Goal: Book appointment/travel/reservation

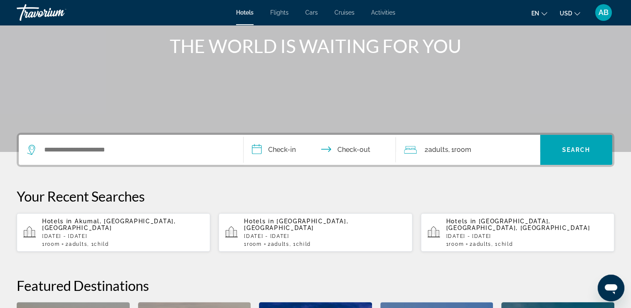
scroll to position [125, 0]
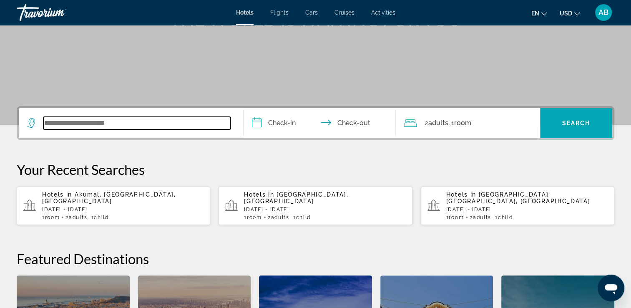
click at [88, 125] on input "Search widget" at bounding box center [136, 123] width 187 height 13
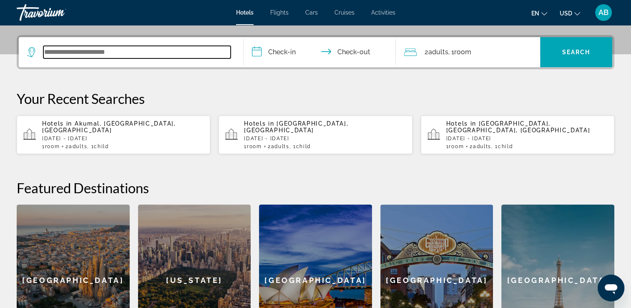
scroll to position [203, 0]
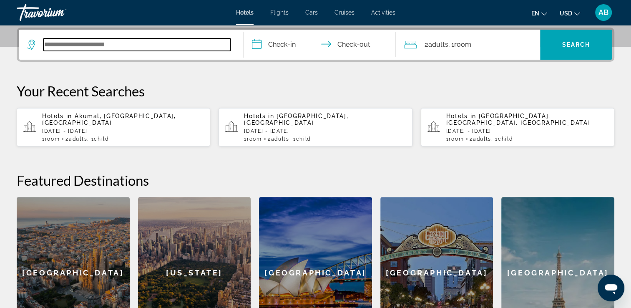
click at [52, 42] on input "Search widget" at bounding box center [136, 44] width 187 height 13
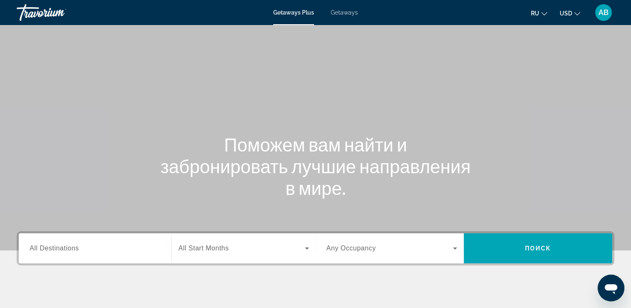
click at [348, 12] on span "Getaways" at bounding box center [344, 12] width 27 height 7
click at [573, 13] on button "USD USD ($) MXN (Mex$) CAD (Can$) GBP (£) EUR (€) AUD (A$) NZD (NZ$) CNY (CN¥)" at bounding box center [569, 13] width 20 height 12
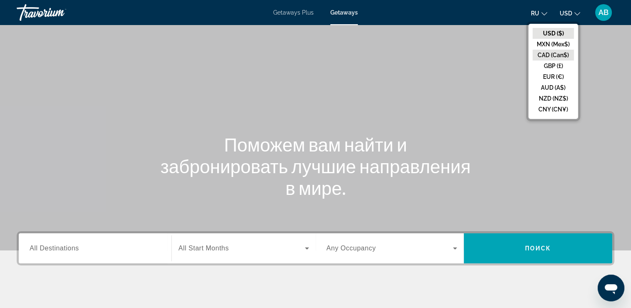
click at [561, 52] on button "CAD (Can$)" at bounding box center [552, 55] width 41 height 11
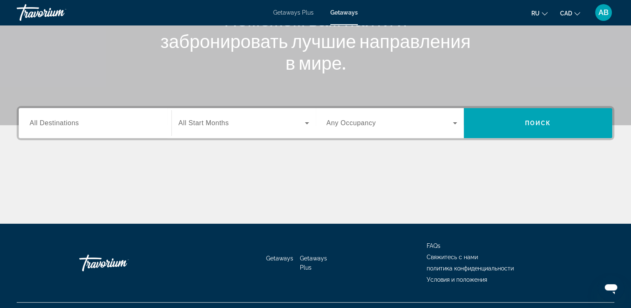
click at [55, 130] on div "Search widget" at bounding box center [95, 123] width 131 height 24
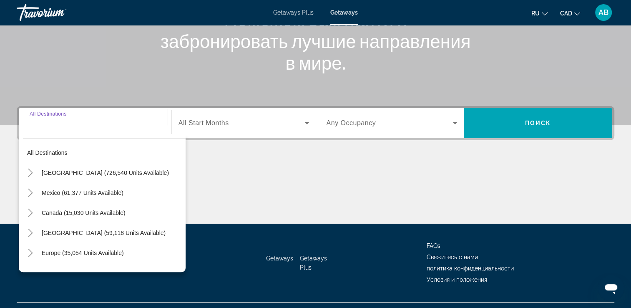
scroll to position [143, 0]
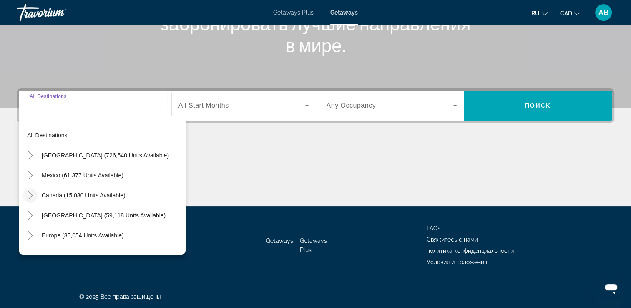
click at [32, 194] on icon "Toggle Canada (15,030 units available)" at bounding box center [30, 195] width 8 height 8
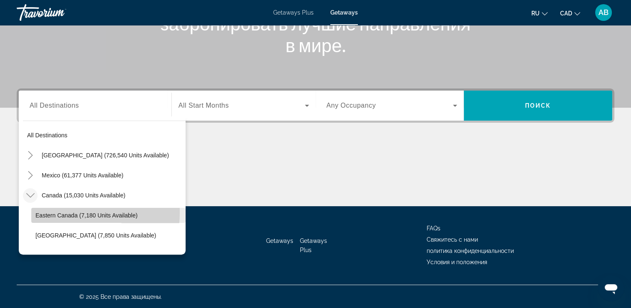
click at [44, 212] on span "Eastern Canada (7,180 units available)" at bounding box center [86, 215] width 102 height 7
type input "**********"
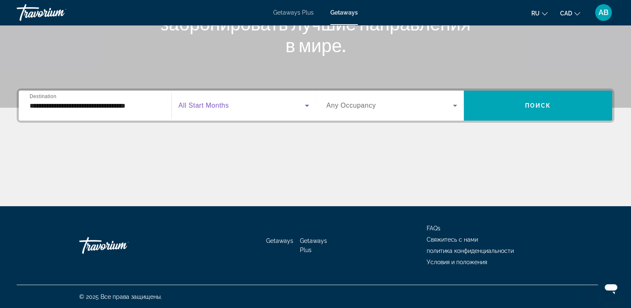
click at [246, 109] on span "Search widget" at bounding box center [241, 105] width 126 height 10
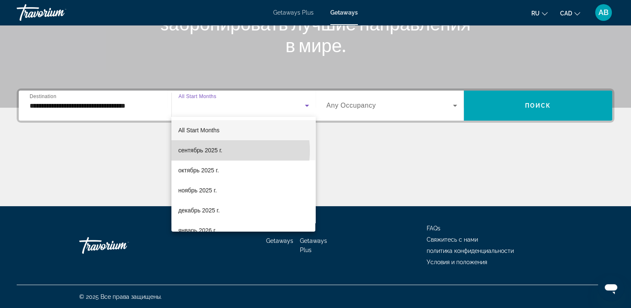
click at [223, 150] on mat-option "сентябрь 2025 г." at bounding box center [243, 150] width 144 height 20
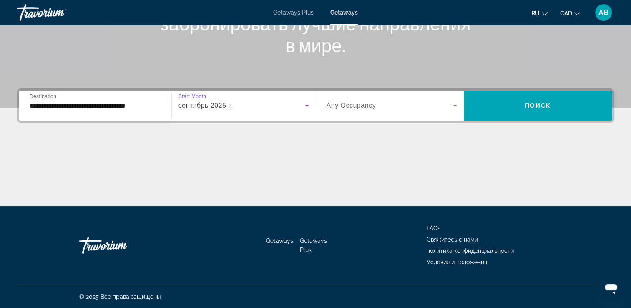
click at [395, 112] on div "Search widget" at bounding box center [391, 105] width 131 height 23
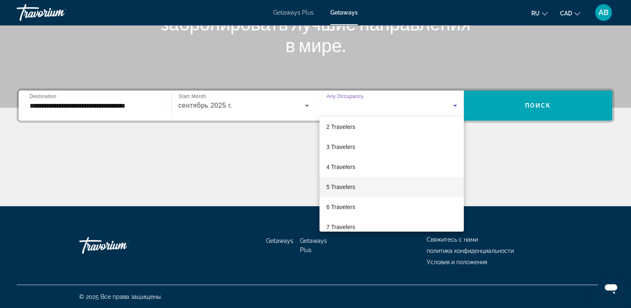
scroll to position [42, 0]
click at [358, 193] on mat-option "6 Travelers" at bounding box center [391, 188] width 144 height 20
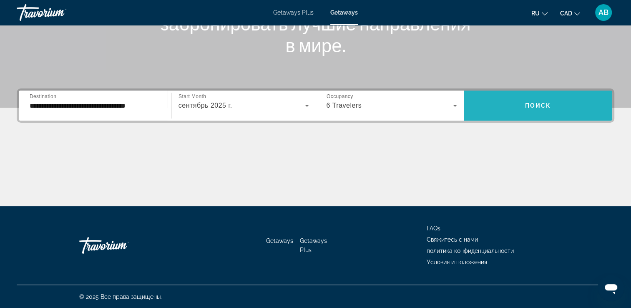
click at [515, 100] on span "Search widget" at bounding box center [537, 105] width 148 height 20
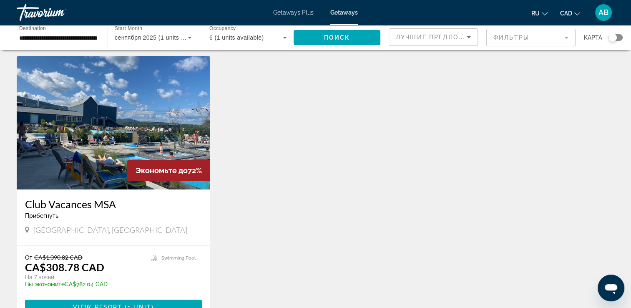
scroll to position [42, 0]
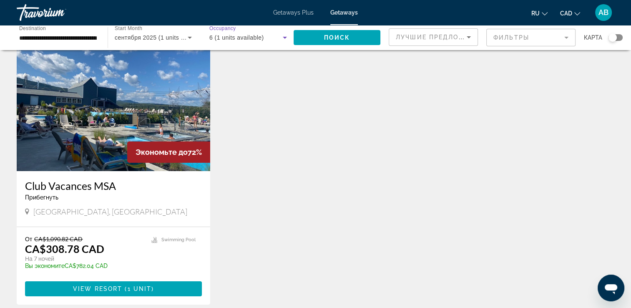
click at [266, 39] on div "6 (1 units available)" at bounding box center [245, 38] width 73 height 10
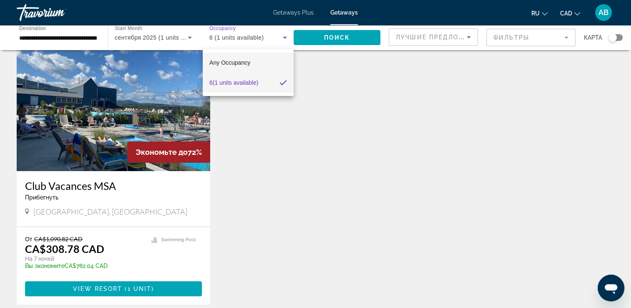
click at [261, 59] on mat-option "Any Occupancy" at bounding box center [248, 63] width 91 height 20
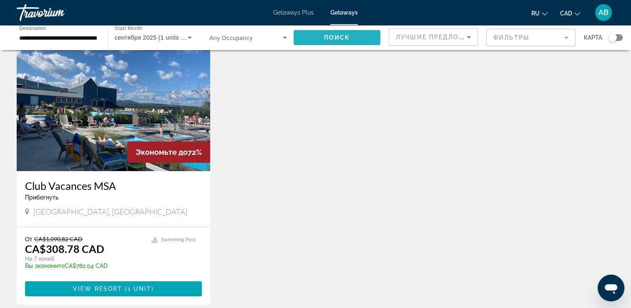
click at [323, 31] on span "Search widget" at bounding box center [336, 38] width 87 height 20
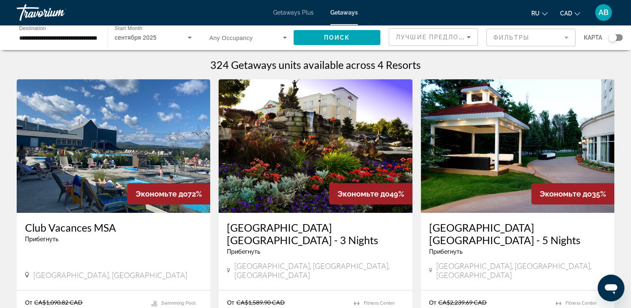
click at [267, 38] on span "Search widget" at bounding box center [245, 38] width 73 height 10
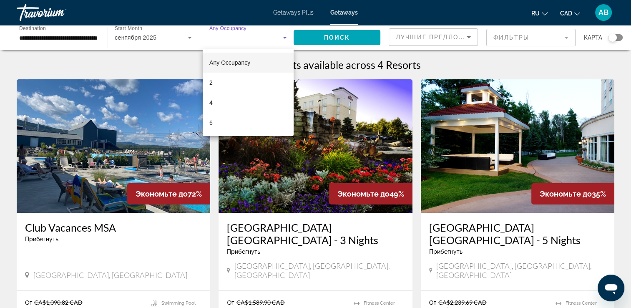
click at [230, 62] on span "Any Occupancy" at bounding box center [229, 62] width 41 height 7
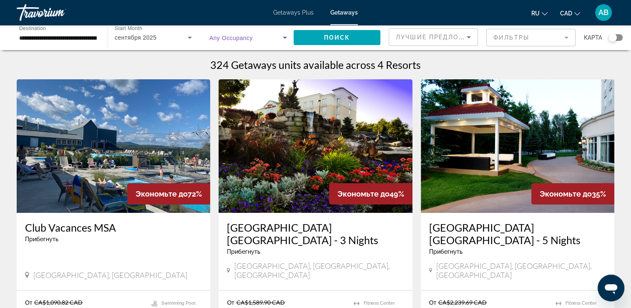
click at [259, 40] on span "Search widget" at bounding box center [245, 38] width 73 height 10
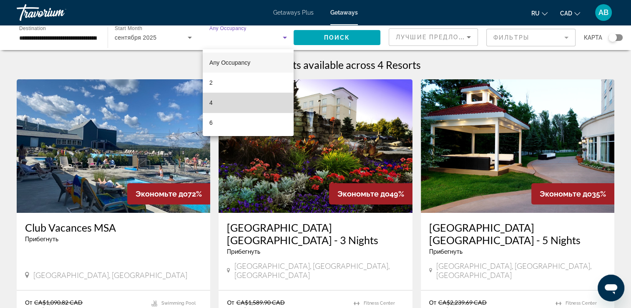
click at [218, 105] on mat-option "4" at bounding box center [248, 103] width 91 height 20
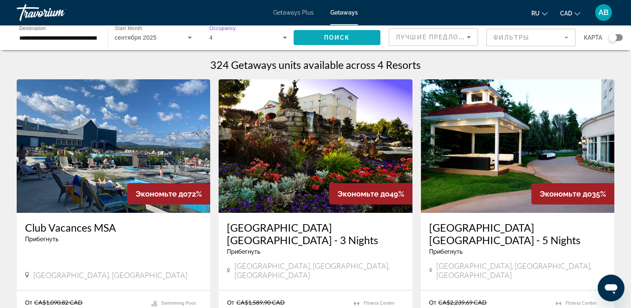
click at [338, 30] on span "Search widget" at bounding box center [336, 38] width 87 height 20
click at [238, 38] on div "4" at bounding box center [245, 38] width 73 height 10
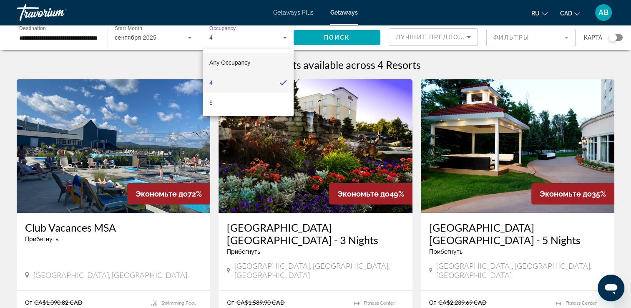
click at [230, 63] on span "Any Occupancy" at bounding box center [229, 62] width 41 height 7
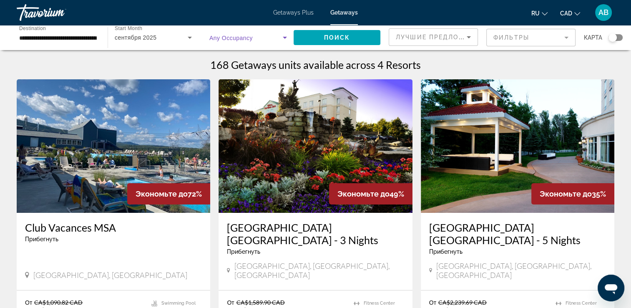
click at [272, 38] on span "Search widget" at bounding box center [245, 38] width 73 height 10
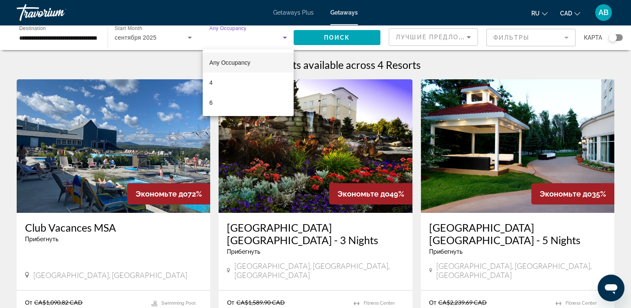
click at [125, 143] on div at bounding box center [315, 154] width 631 height 308
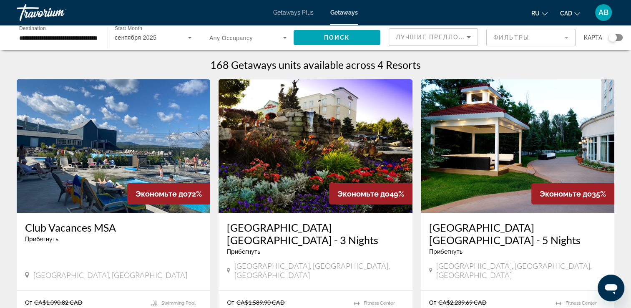
click at [123, 148] on img "Main content" at bounding box center [113, 145] width 193 height 133
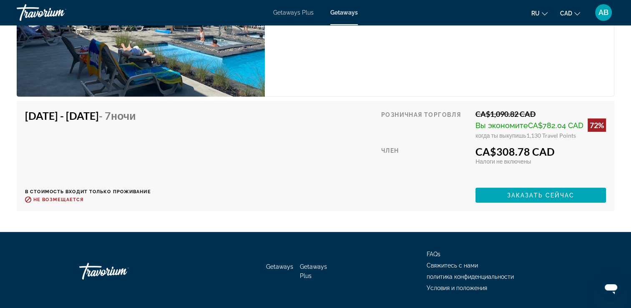
scroll to position [2501, 0]
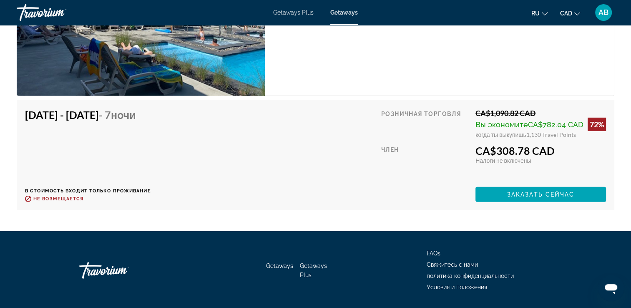
click at [372, 44] on div "Номер с 2 спальнями (Full Kitchen) Спальни 2 Макс. вместимость 6 Кухня Полноцен…" at bounding box center [439, 1] width 349 height 189
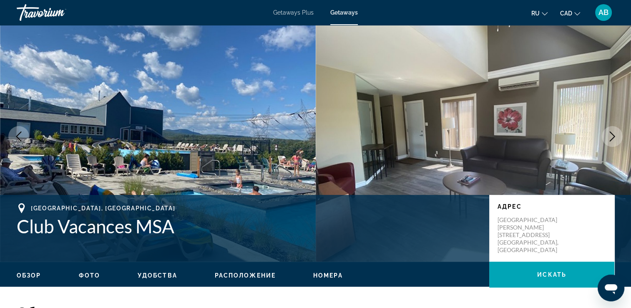
scroll to position [0, 0]
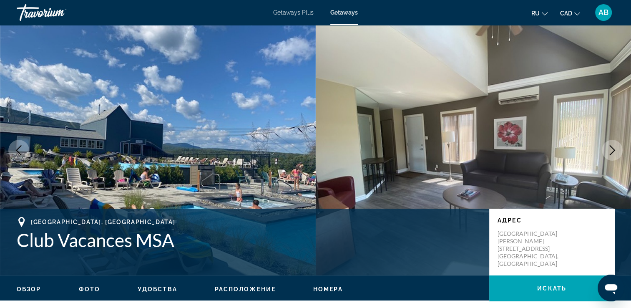
click at [294, 15] on span "Getaways Plus" at bounding box center [293, 12] width 40 height 7
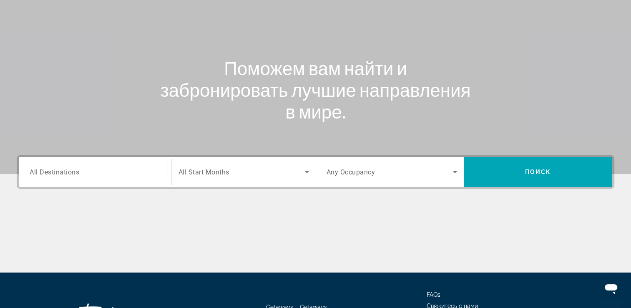
scroll to position [143, 0]
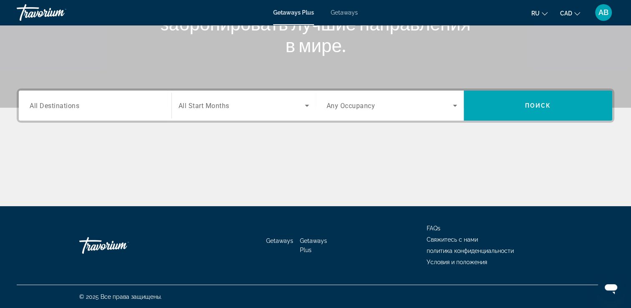
click at [124, 116] on div "Search widget" at bounding box center [95, 106] width 131 height 24
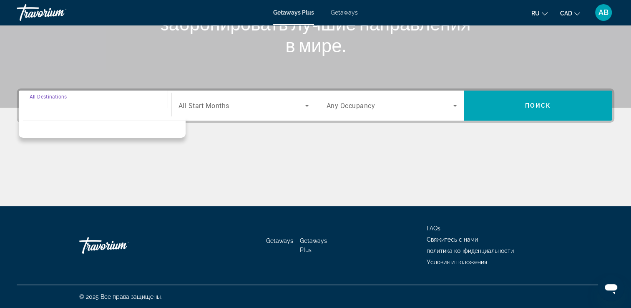
click at [40, 108] on input "Destination All Destinations" at bounding box center [95, 106] width 131 height 10
click at [343, 18] on div "Getaways Plus Getaways ru English Español Français Italiano Português русский C…" at bounding box center [315, 13] width 631 height 22
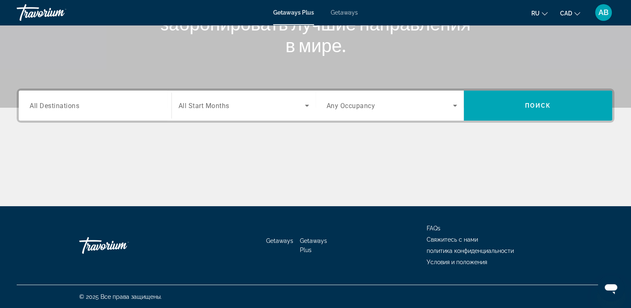
click at [345, 14] on span "Getaways" at bounding box center [344, 12] width 27 height 7
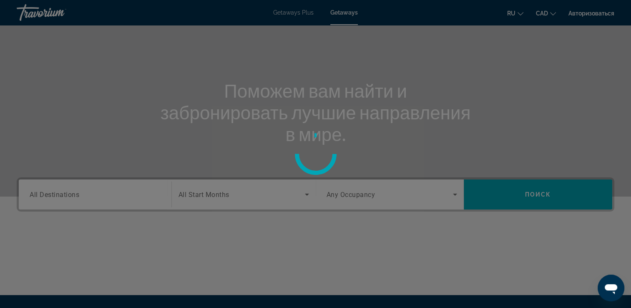
scroll to position [125, 0]
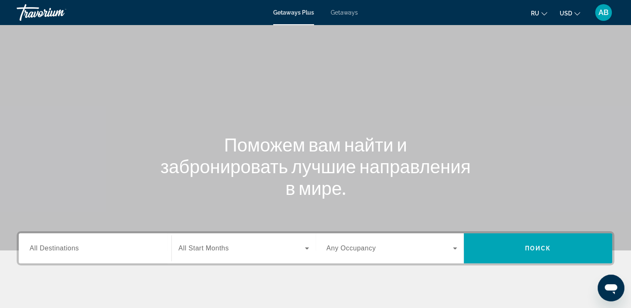
click at [354, 13] on span "Getaways" at bounding box center [344, 12] width 27 height 7
click at [571, 14] on span "USD" at bounding box center [565, 13] width 13 height 7
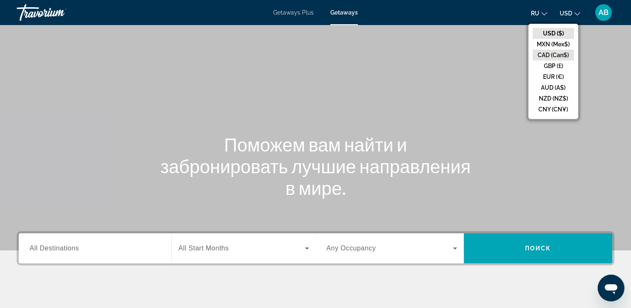
click at [549, 53] on button "CAD (Can$)" at bounding box center [552, 55] width 41 height 11
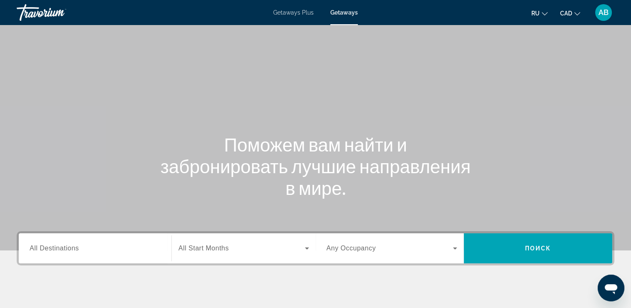
click at [88, 259] on div "Destination All Destinations" at bounding box center [95, 248] width 144 height 30
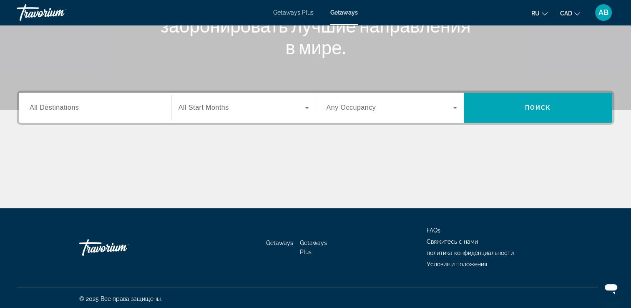
scroll to position [143, 0]
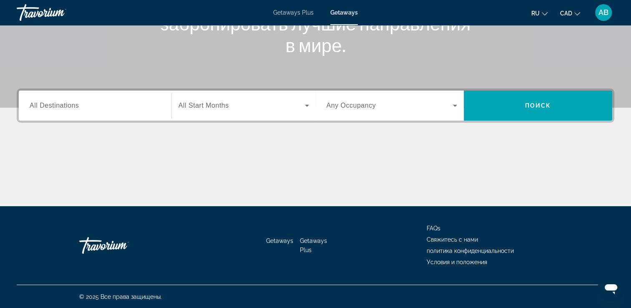
click at [83, 108] on input "Destination All Destinations" at bounding box center [95, 106] width 131 height 10
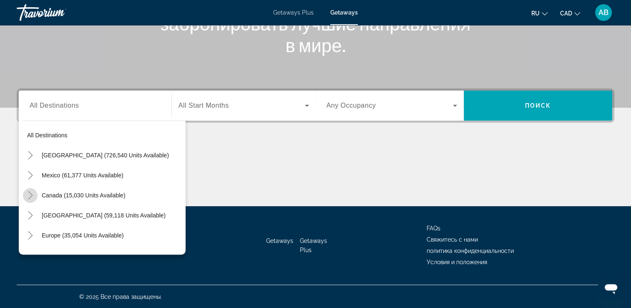
click at [32, 193] on icon "Toggle Canada (15,030 units available)" at bounding box center [30, 195] width 8 height 8
click at [45, 236] on span "Western Canada (7,850 units available)" at bounding box center [95, 235] width 120 height 7
type input "**********"
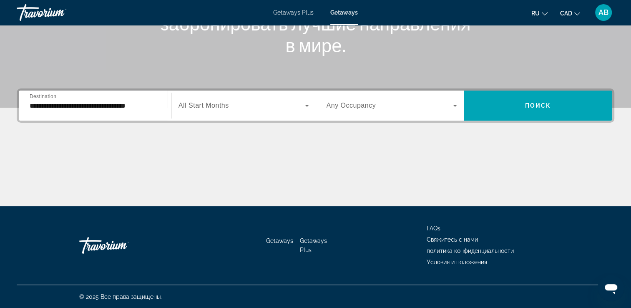
click at [229, 115] on div "Search widget" at bounding box center [243, 105] width 130 height 23
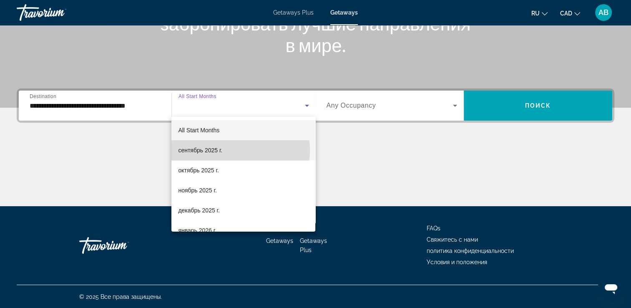
click at [227, 150] on mat-option "сентябрь 2025 г." at bounding box center [243, 150] width 144 height 20
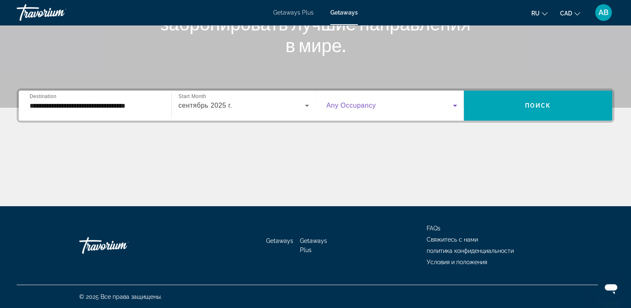
click at [434, 106] on span "Search widget" at bounding box center [389, 105] width 127 height 10
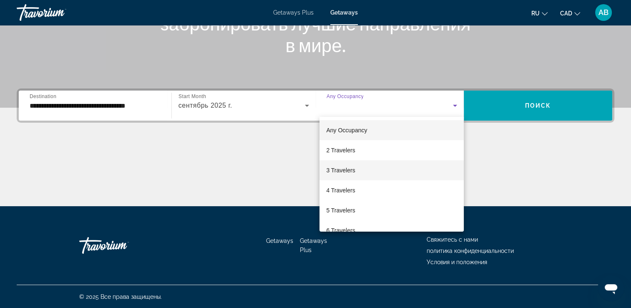
click at [388, 171] on mat-option "3 Travelers" at bounding box center [391, 170] width 144 height 20
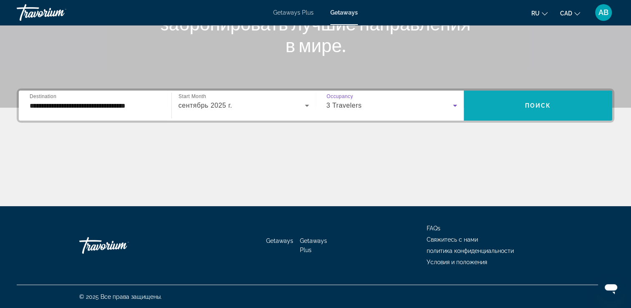
click at [505, 112] on span "Search widget" at bounding box center [537, 105] width 148 height 20
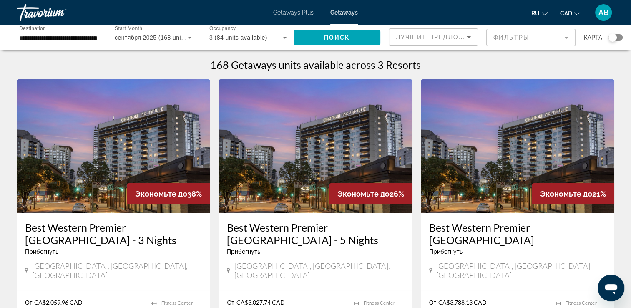
click at [181, 39] on span "сентября 2025 (168 units available)" at bounding box center [165, 37] width 100 height 7
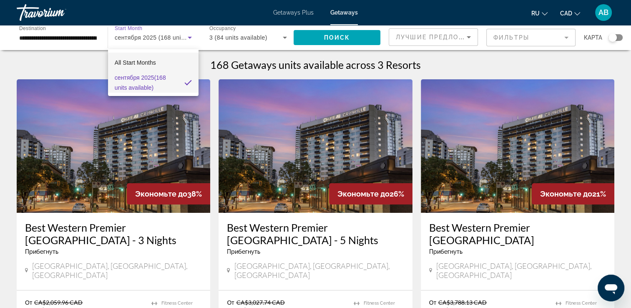
click at [163, 64] on mat-option "All Start Months" at bounding box center [153, 63] width 90 height 20
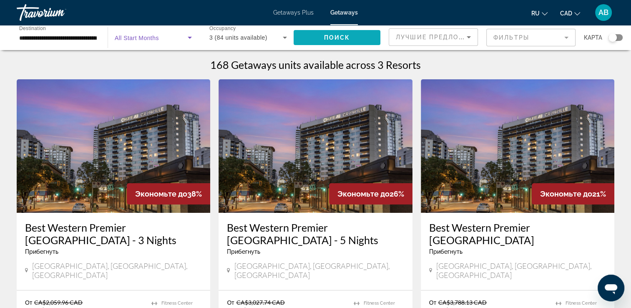
click at [313, 35] on span "Search widget" at bounding box center [336, 38] width 87 height 20
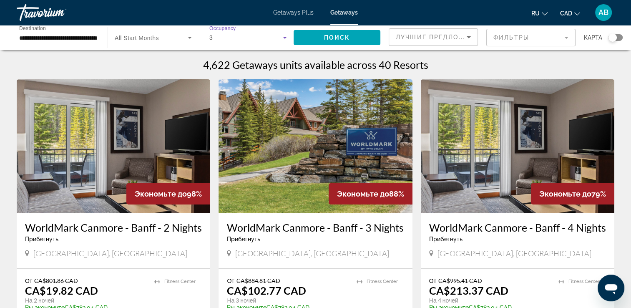
click at [265, 38] on div "3" at bounding box center [245, 38] width 73 height 10
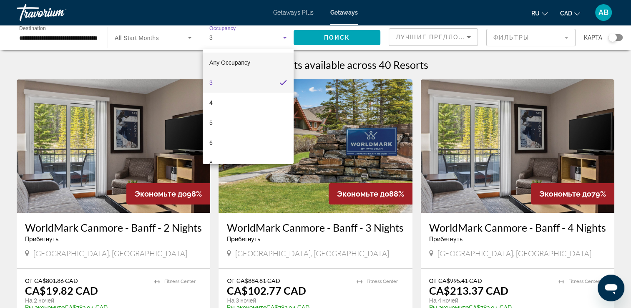
click at [258, 64] on mat-option "Any Occupancy" at bounding box center [248, 63] width 91 height 20
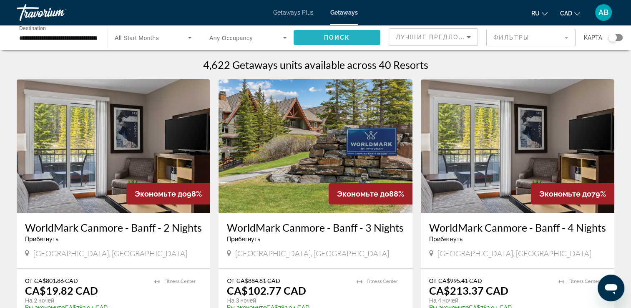
click at [322, 39] on span "Search widget" at bounding box center [336, 38] width 87 height 20
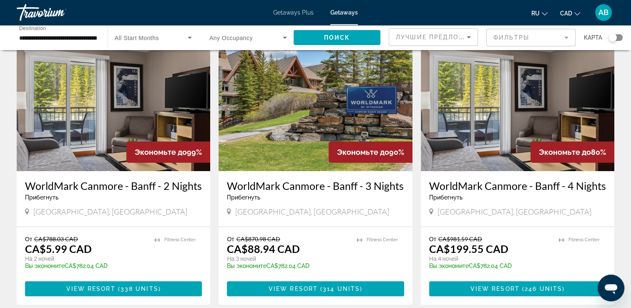
click at [80, 98] on img "Main content" at bounding box center [113, 104] width 193 height 133
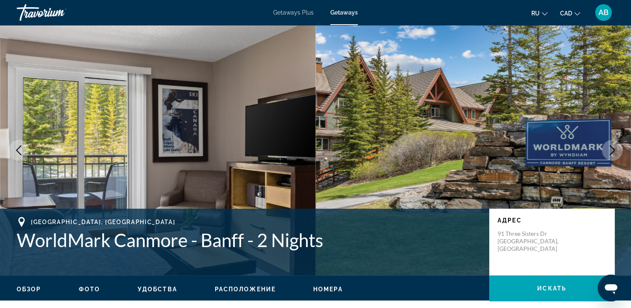
click at [609, 153] on icon "Next image" at bounding box center [612, 150] width 10 height 10
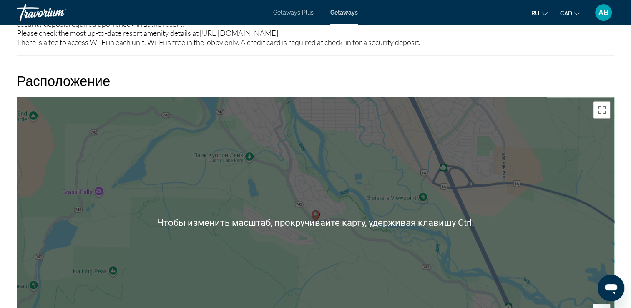
scroll to position [1104, 0]
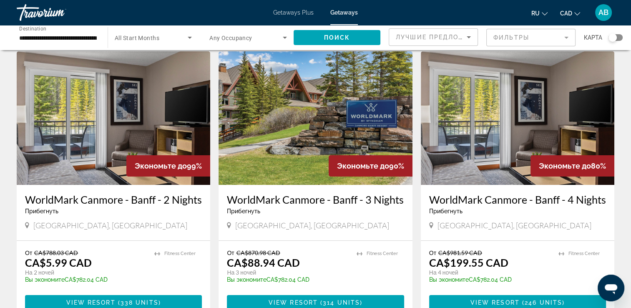
scroll to position [42, 0]
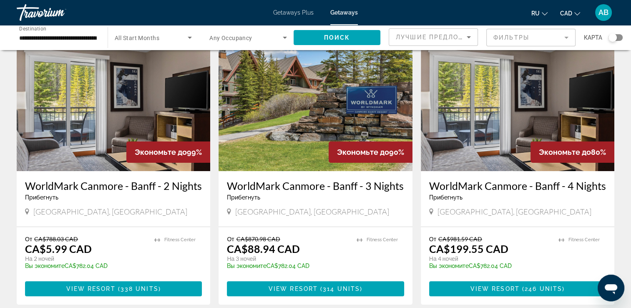
click at [280, 134] on img "Main content" at bounding box center [314, 104] width 193 height 133
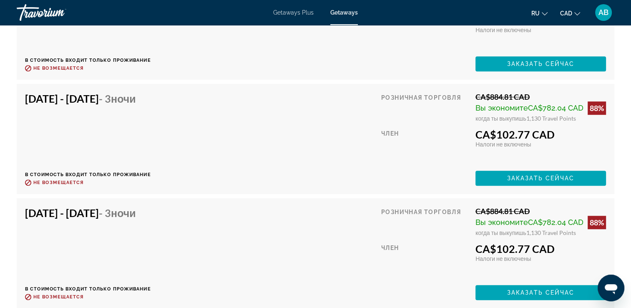
scroll to position [6866, 0]
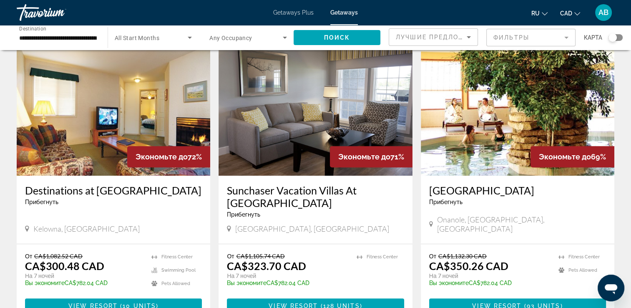
scroll to position [333, 0]
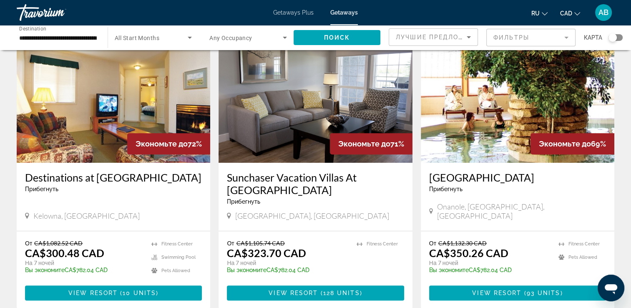
click at [268, 117] on img "Main content" at bounding box center [314, 95] width 193 height 133
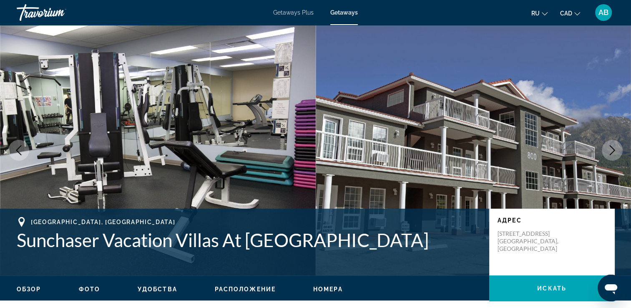
click at [607, 148] on icon "Next image" at bounding box center [612, 150] width 10 height 10
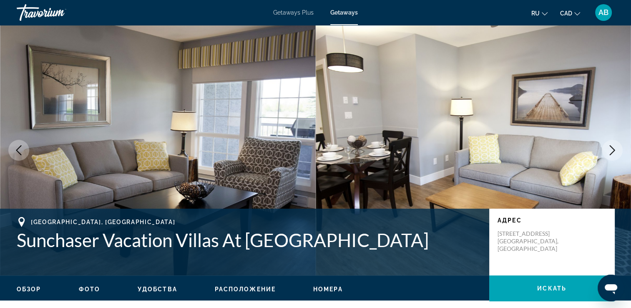
click at [607, 148] on icon "Next image" at bounding box center [612, 150] width 10 height 10
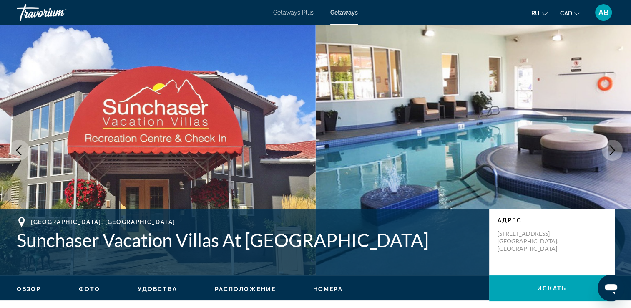
click at [607, 148] on icon "Next image" at bounding box center [612, 150] width 10 height 10
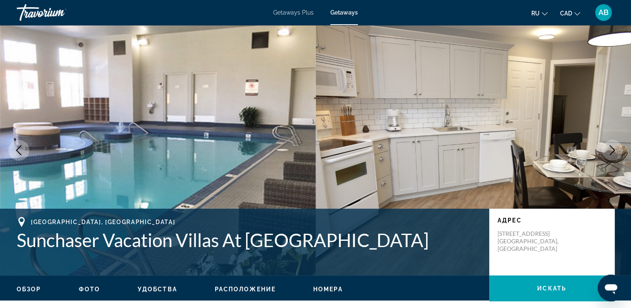
click at [607, 148] on icon "Next image" at bounding box center [612, 150] width 10 height 10
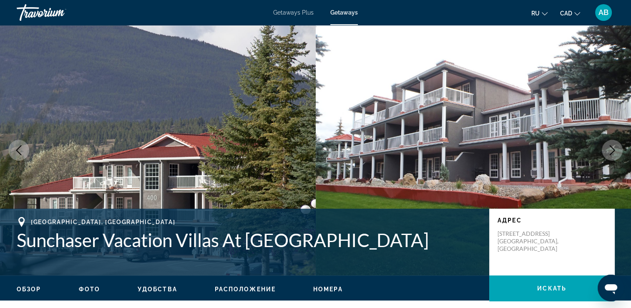
click at [611, 148] on icon "Next image" at bounding box center [612, 150] width 10 height 10
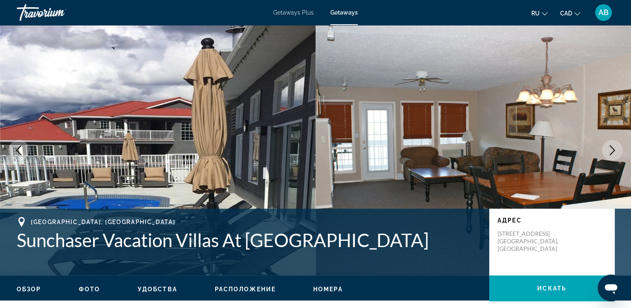
click at [611, 148] on icon "Next image" at bounding box center [612, 150] width 10 height 10
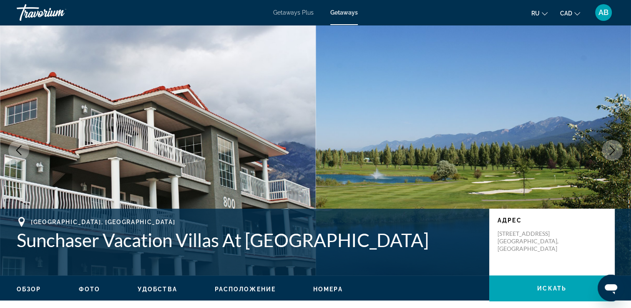
click at [611, 148] on icon "Next image" at bounding box center [612, 150] width 10 height 10
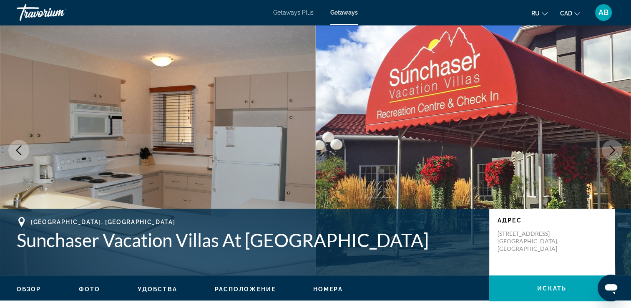
click at [611, 148] on icon "Next image" at bounding box center [612, 150] width 10 height 10
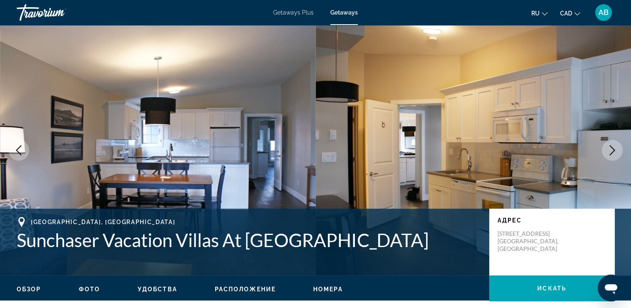
click at [611, 148] on icon "Next image" at bounding box center [612, 150] width 10 height 10
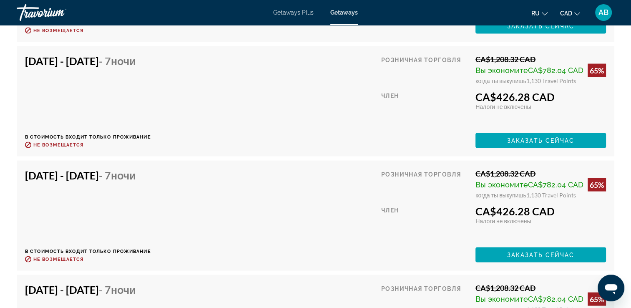
scroll to position [7944, 0]
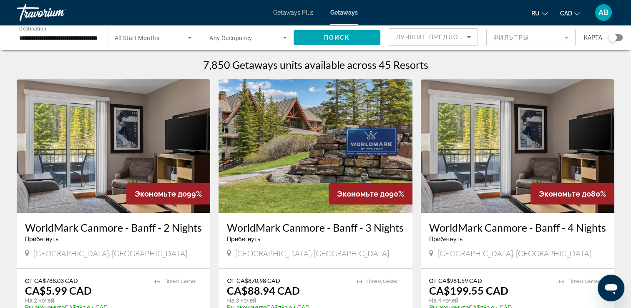
click at [252, 39] on span "Search widget" at bounding box center [245, 38] width 73 height 10
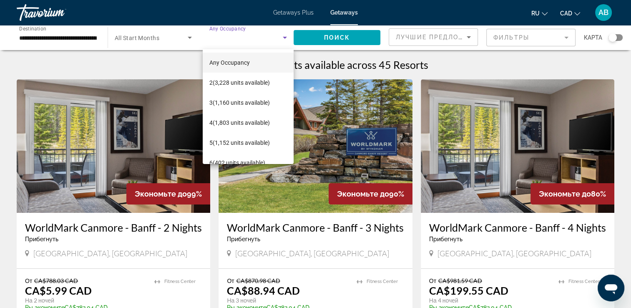
click at [154, 44] on div at bounding box center [315, 154] width 631 height 308
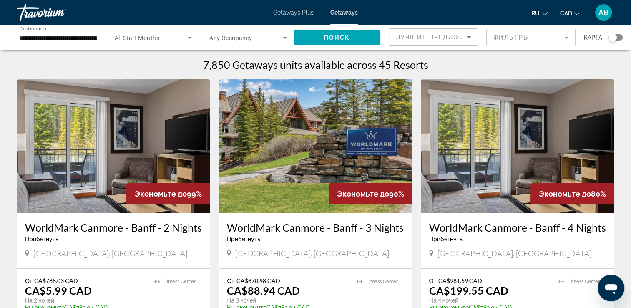
click at [173, 41] on span "Search widget" at bounding box center [151, 38] width 73 height 10
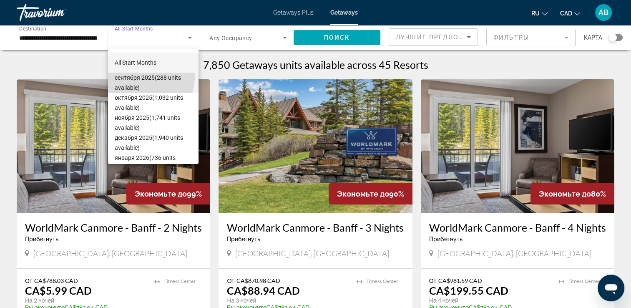
click at [145, 77] on span "сентября 2025 (288 units available)" at bounding box center [153, 83] width 77 height 20
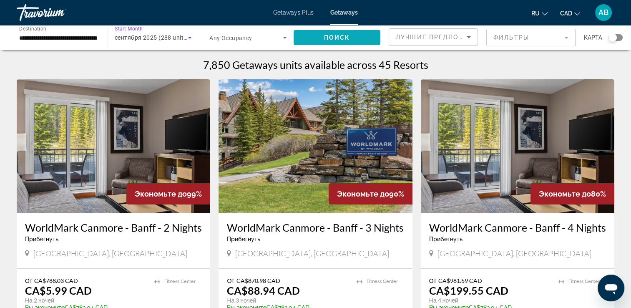
click at [307, 43] on span "Search widget" at bounding box center [336, 38] width 87 height 20
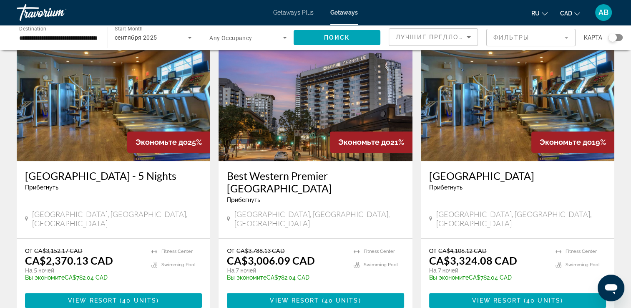
scroll to position [190, 0]
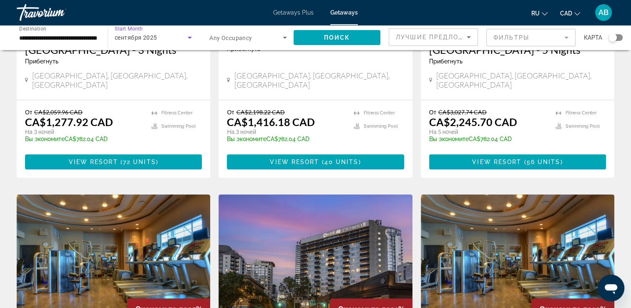
click at [175, 36] on div "сентября 2025" at bounding box center [151, 38] width 73 height 10
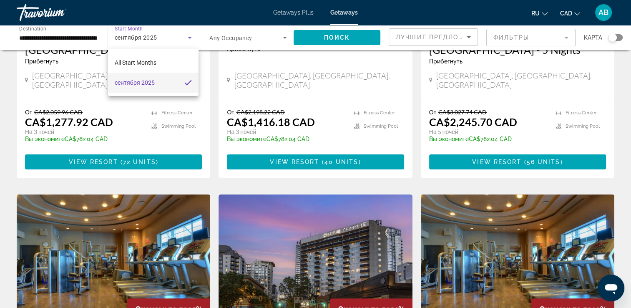
click at [86, 33] on div at bounding box center [315, 154] width 631 height 308
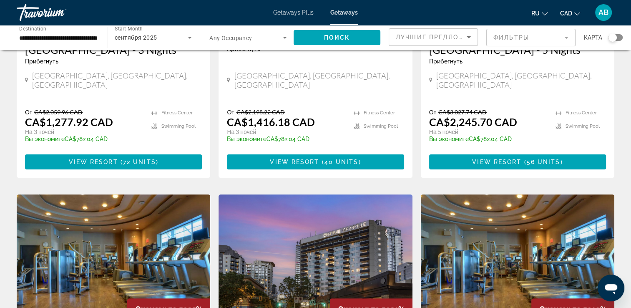
click at [97, 33] on input "**********" at bounding box center [58, 38] width 78 height 10
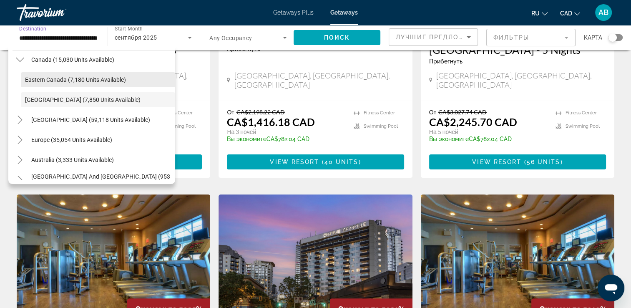
scroll to position [125, 0]
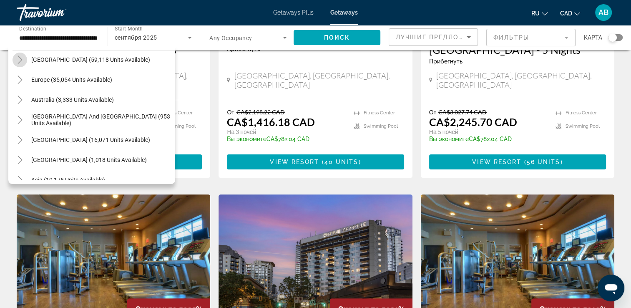
click at [25, 63] on mat-icon "Toggle Caribbean & Atlantic Islands (59,118 units available)" at bounding box center [20, 60] width 15 height 15
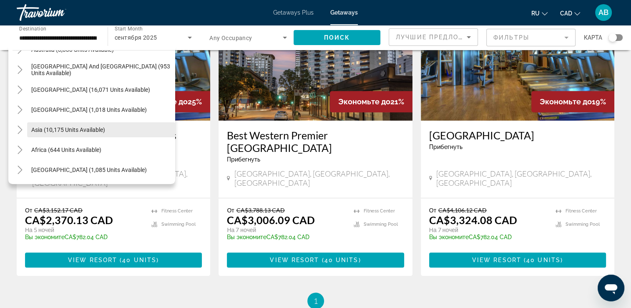
scroll to position [398, 0]
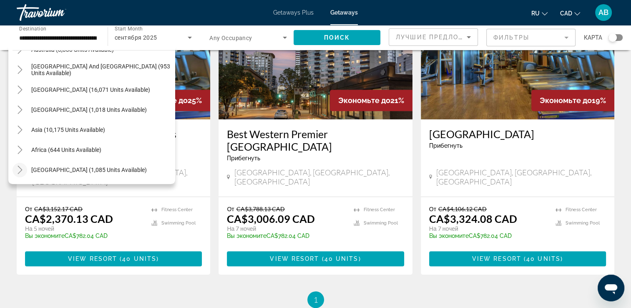
click at [22, 170] on icon "Toggle Middle East (1,085 units available)" at bounding box center [20, 169] width 8 height 8
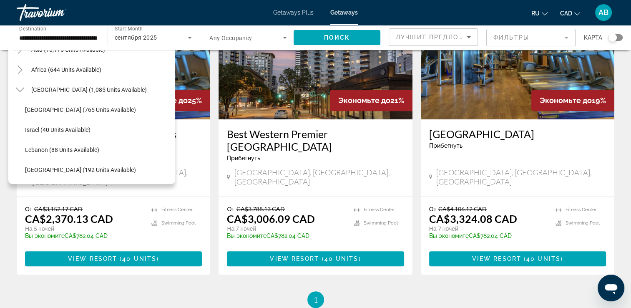
click at [16, 93] on icon "Toggle Middle East (1,085 units available)" at bounding box center [20, 89] width 8 height 8
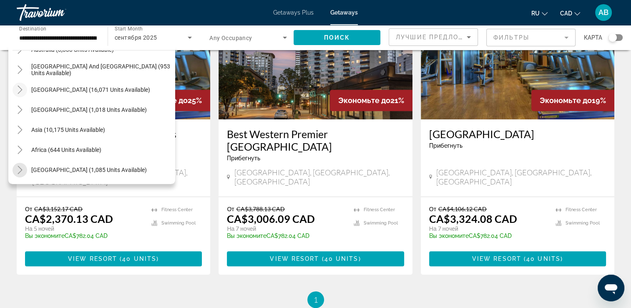
scroll to position [455, 0]
click at [21, 147] on icon "Toggle Africa (644 units available)" at bounding box center [20, 149] width 8 height 8
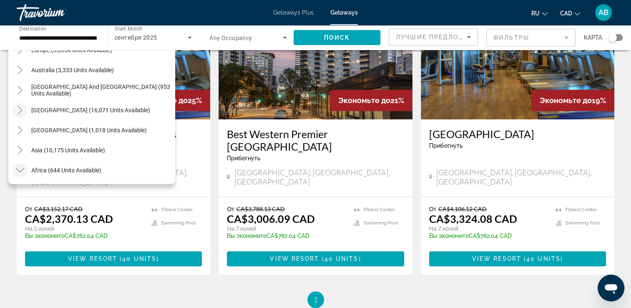
scroll to position [432, 0]
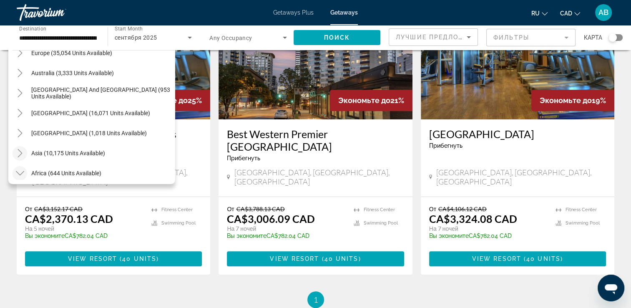
click at [18, 151] on icon "Toggle Asia (10,175 units available)" at bounding box center [20, 153] width 8 height 8
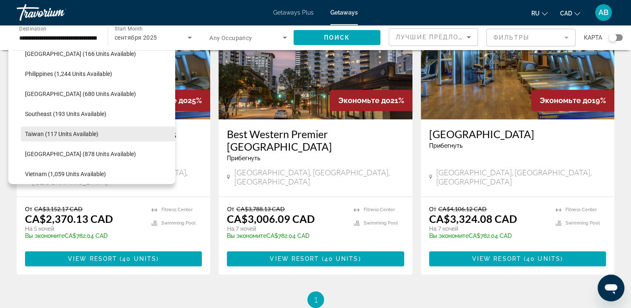
scroll to position [774, 0]
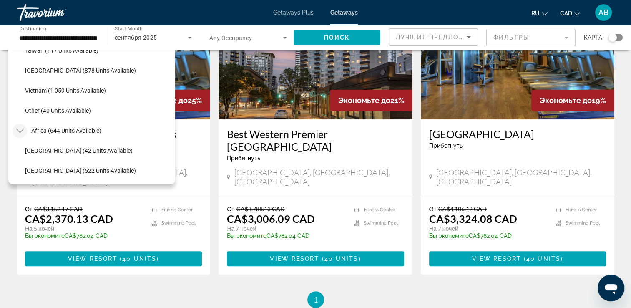
click at [23, 128] on icon "Toggle Africa (644 units available)" at bounding box center [20, 130] width 8 height 8
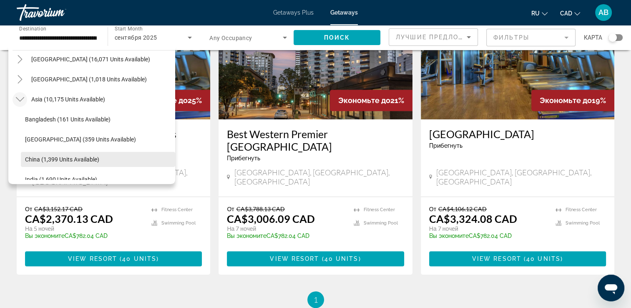
scroll to position [505, 0]
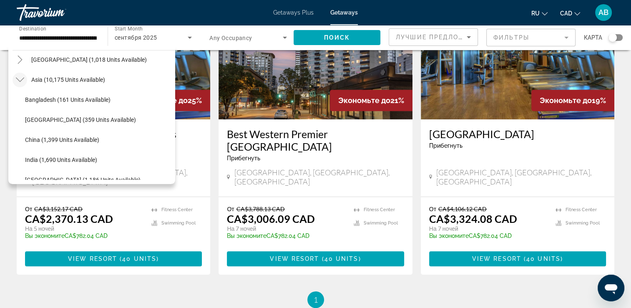
click at [19, 75] on icon "Toggle Asia (10,175 units available)" at bounding box center [20, 79] width 8 height 8
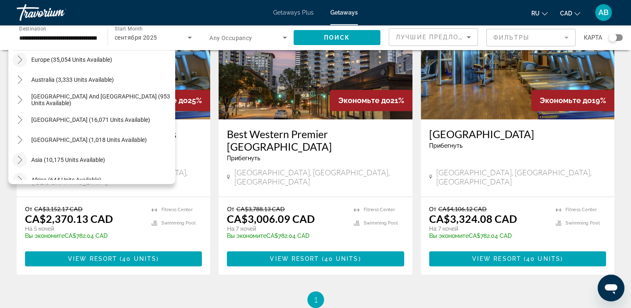
scroll to position [330, 0]
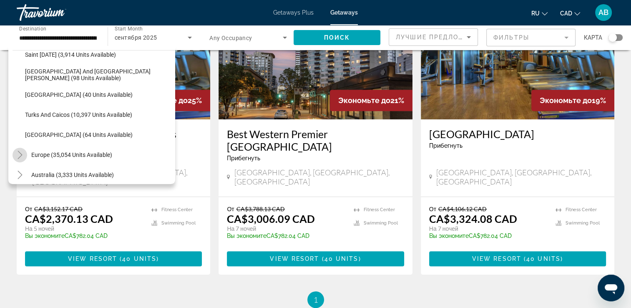
click at [17, 154] on icon "Toggle Europe (35,054 units available)" at bounding box center [20, 154] width 8 height 8
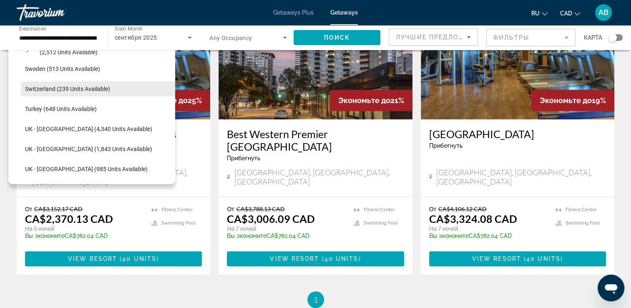
scroll to position [841, 0]
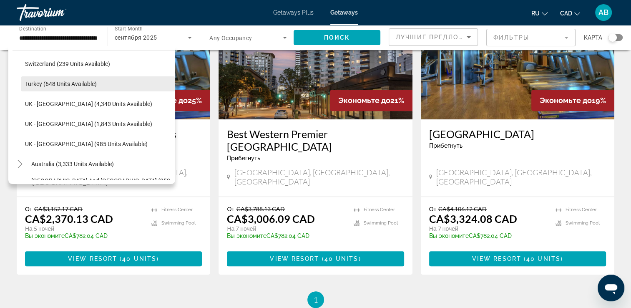
click at [66, 81] on span "Turkey (648 units available)" at bounding box center [61, 83] width 72 height 7
type input "**********"
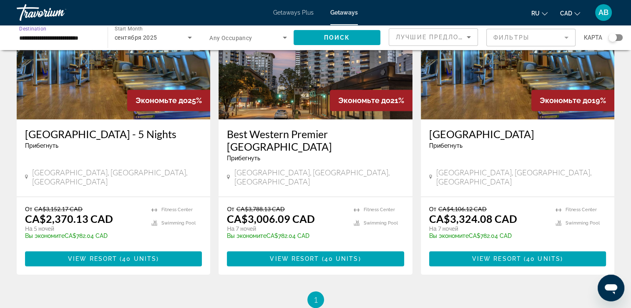
click at [175, 35] on div "сентября 2025" at bounding box center [151, 38] width 73 height 10
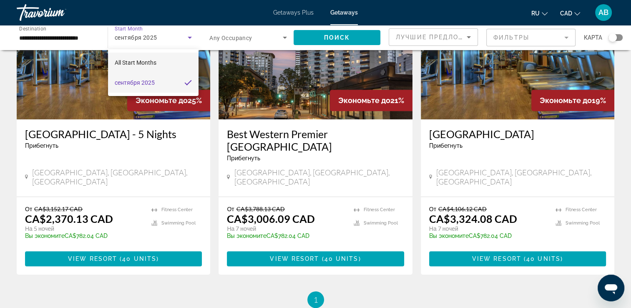
click at [141, 60] on span "All Start Months" at bounding box center [136, 62] width 42 height 7
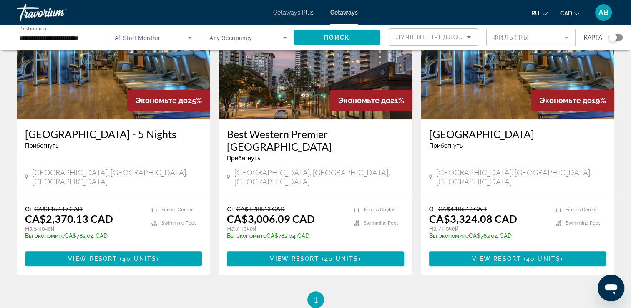
click at [167, 39] on span "Search widget" at bounding box center [151, 38] width 73 height 10
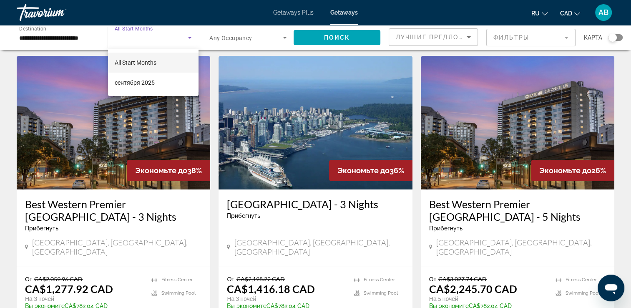
scroll to position [0, 0]
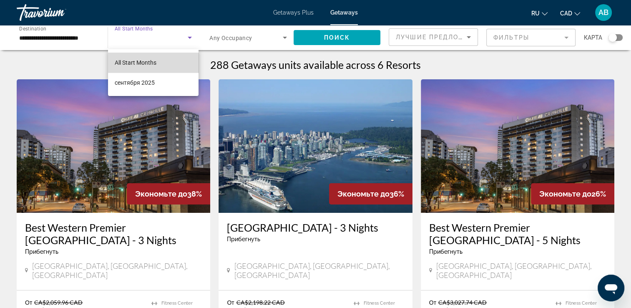
click at [164, 58] on mat-option "All Start Months" at bounding box center [153, 63] width 90 height 20
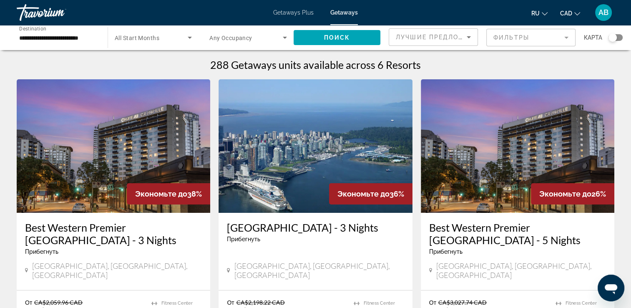
click at [243, 37] on span "Any Occupancy" at bounding box center [230, 38] width 43 height 7
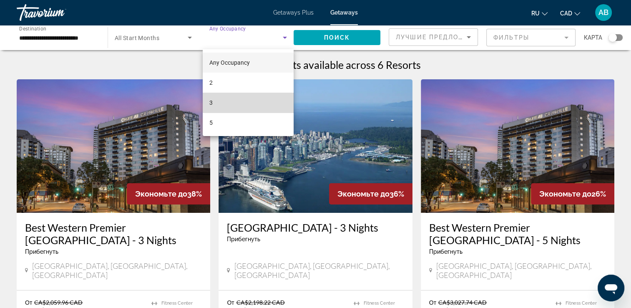
click at [254, 96] on mat-option "3" at bounding box center [248, 103] width 91 height 20
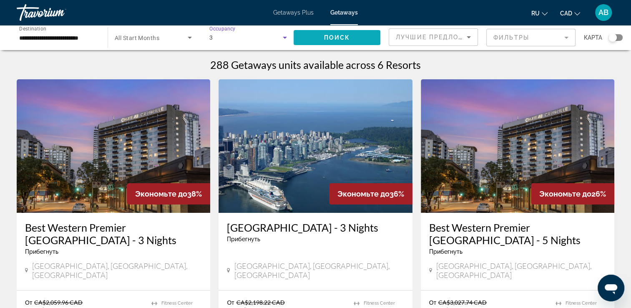
click at [333, 34] on span "Поиск" at bounding box center [337, 37] width 26 height 7
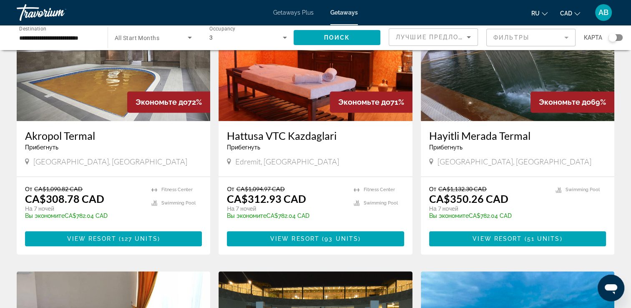
scroll to position [208, 0]
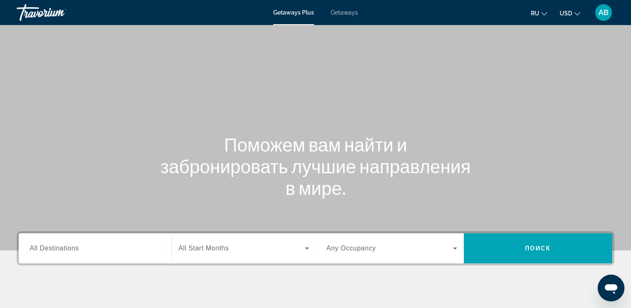
click at [348, 10] on span "Getaways" at bounding box center [344, 12] width 27 height 7
click at [57, 245] on span "All Destinations" at bounding box center [54, 247] width 49 height 7
click at [57, 245] on input "Destination All Destinations" at bounding box center [95, 248] width 131 height 10
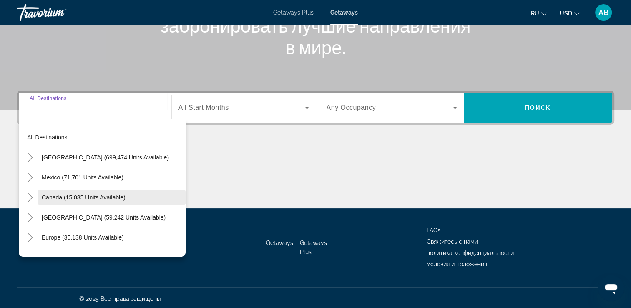
scroll to position [143, 0]
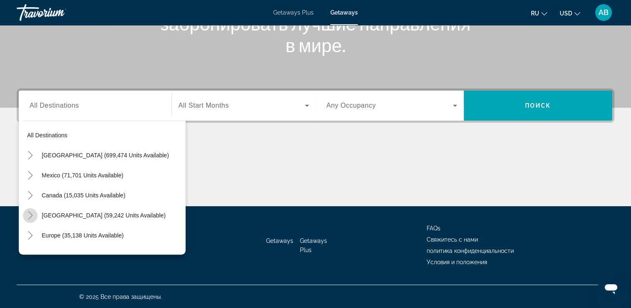
click at [33, 215] on icon "Toggle Caribbean & Atlantic Islands (59,242 units available)" at bounding box center [30, 215] width 8 height 8
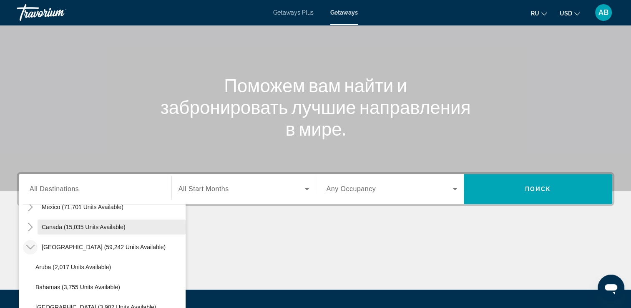
scroll to position [43, 0]
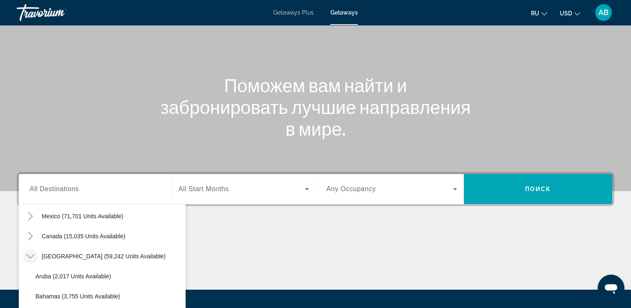
click at [34, 255] on mat-icon "Toggle Caribbean & Atlantic Islands (59,242 units available)" at bounding box center [30, 256] width 15 height 15
click at [32, 216] on icon "Toggle Mexico (71,701 units available)" at bounding box center [30, 216] width 8 height 8
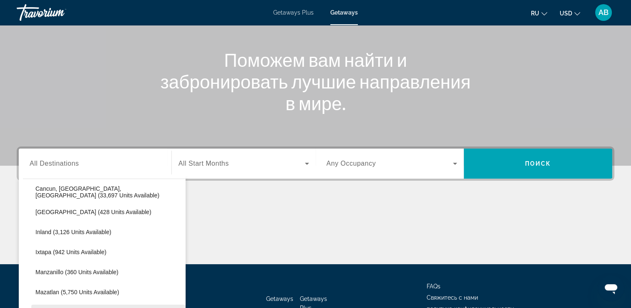
scroll to position [44, 0]
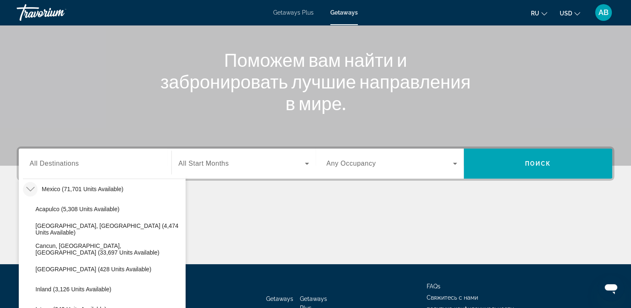
click at [35, 188] on mat-icon "Toggle Mexico (71,701 units available)" at bounding box center [30, 189] width 15 height 15
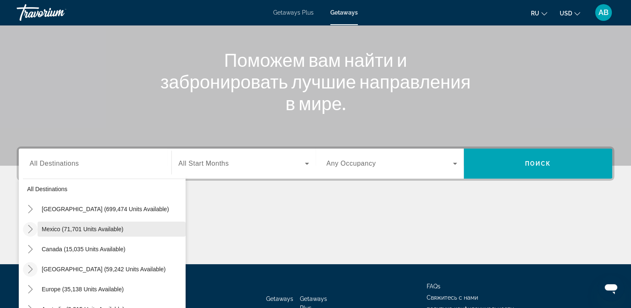
scroll to position [0, 0]
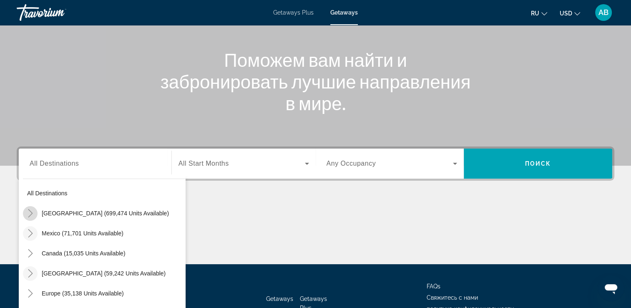
click at [35, 206] on mat-icon "Toggle United States (699,474 units available)" at bounding box center [30, 213] width 15 height 15
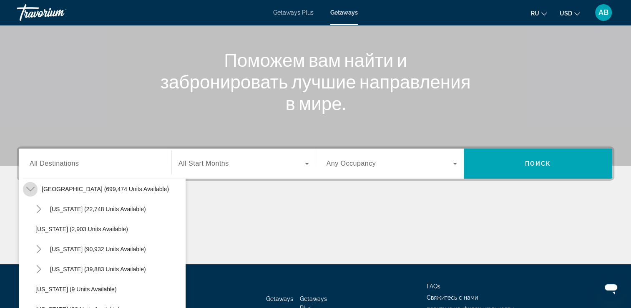
click at [27, 188] on icon "Toggle United States (699,474 units available)" at bounding box center [30, 189] width 8 height 8
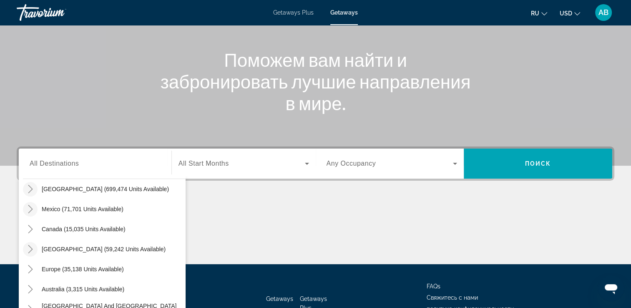
click at [103, 152] on div "Search widget" at bounding box center [95, 164] width 131 height 24
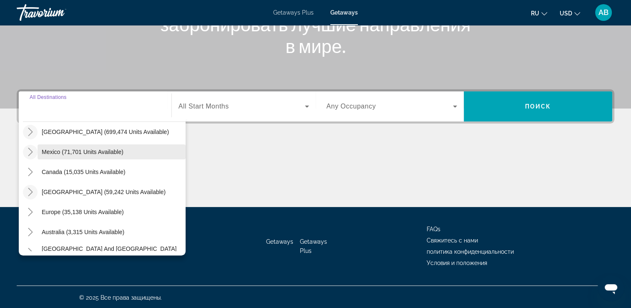
scroll to position [143, 0]
